Goal: Task Accomplishment & Management: Manage account settings

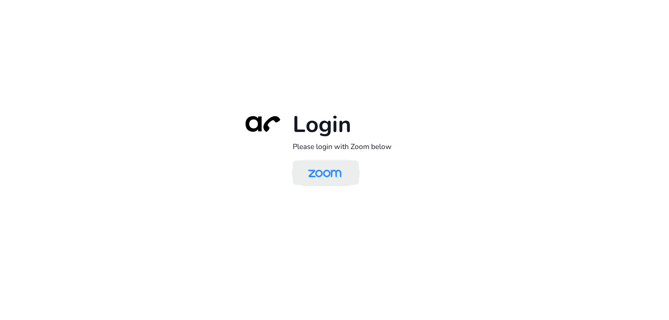
click at [319, 171] on img at bounding box center [325, 173] width 48 height 23
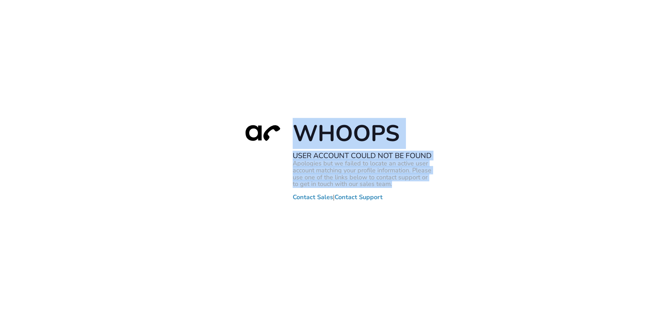
drag, startPoint x: 394, startPoint y: 186, endPoint x: 293, endPoint y: 138, distance: 111.8
click at [293, 138] on div "Whoops User Account Could Not Be Found Apologies but we failed to locate an act…" at bounding box center [334, 160] width 195 height 82
copy div "Whoops User Account Could Not Be Found Apologies but we failed to locate an act…"
